Goal: Transaction & Acquisition: Purchase product/service

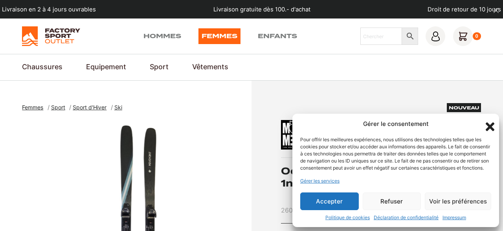
click at [398, 198] on button "Refuser" at bounding box center [392, 201] width 59 height 18
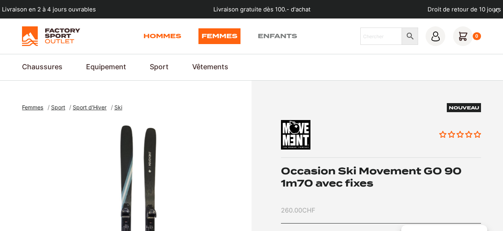
click at [164, 37] on link "Hommes" at bounding box center [162, 36] width 38 height 16
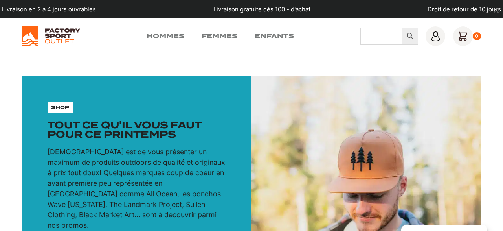
click at [372, 34] on input "Chercher" at bounding box center [381, 36] width 42 height 17
type input "ski movement"
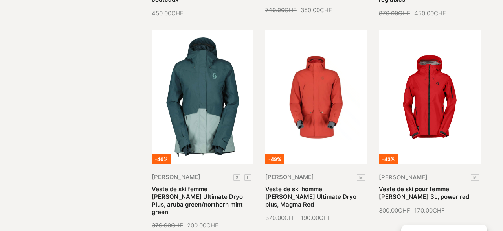
scroll to position [570, 0]
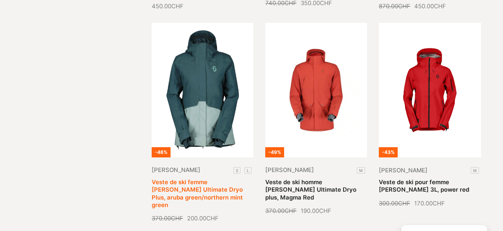
click at [206, 178] on link "Veste de ski femme [PERSON_NAME] Ultimate Dryo Plus, aruba green/northern mint …" at bounding box center [197, 193] width 91 height 30
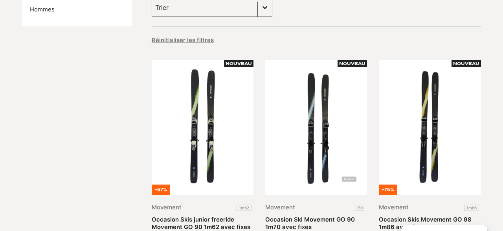
scroll to position [137, 0]
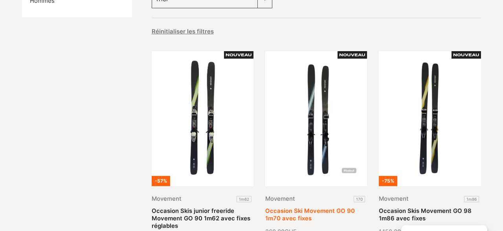
click at [320, 207] on link "Occasion Ski Movement GO 90 1m70 avec fixes" at bounding box center [310, 214] width 90 height 15
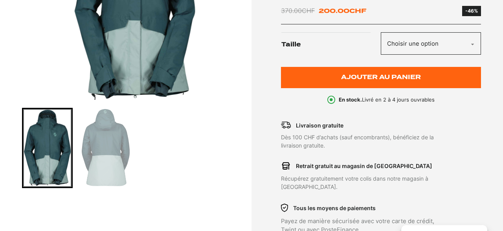
scroll to position [223, 0]
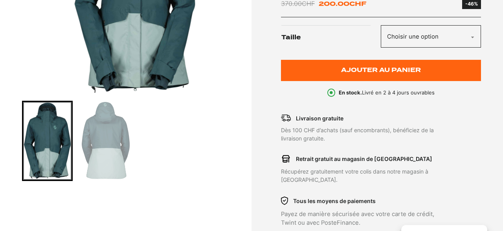
click at [99, 150] on img "Go to slide 2" at bounding box center [106, 140] width 48 height 77
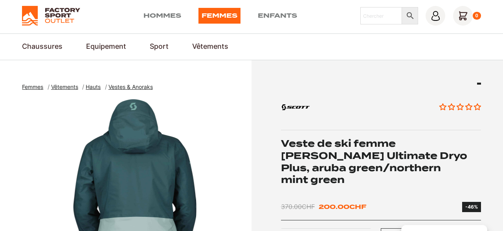
scroll to position [0, 0]
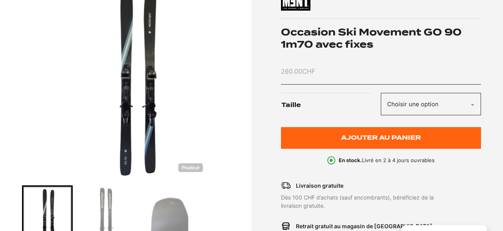
scroll to position [155, 0]
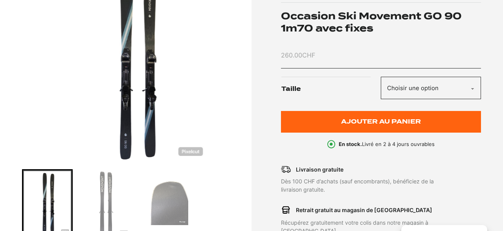
click at [483, 56] on section "Hommes Sport Sports d'Hiver Ski Occasion Ski Movement GO 90 1m70 avec fixes Nou…" at bounding box center [251, 140] width 503 height 429
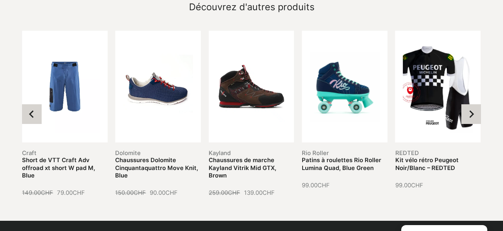
scroll to position [1086, 0]
